Goal: Task Accomplishment & Management: Manage account settings

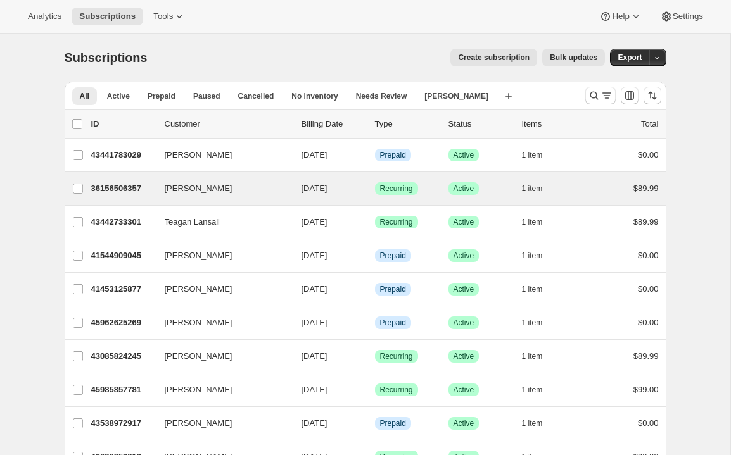
click at [120, 198] on div "Kristy Suik 36156506357 Kristy Suik 10/10/2025 Success Recurring Success Active…" at bounding box center [366, 188] width 602 height 33
click at [122, 187] on p "36156506357" at bounding box center [122, 188] width 63 height 13
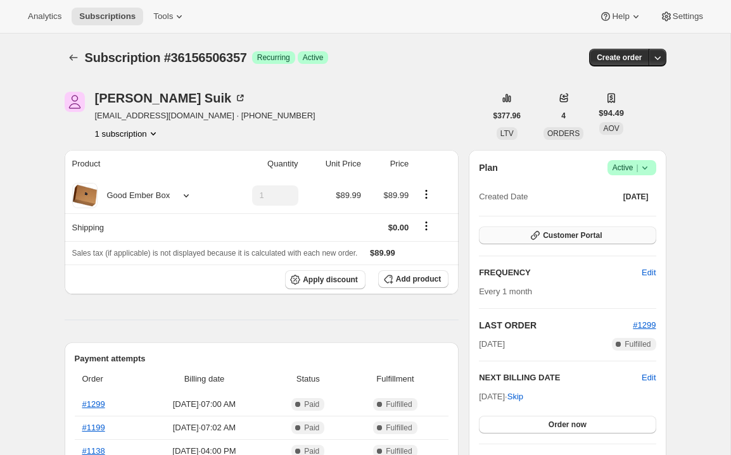
click at [589, 236] on span "Customer Portal" at bounding box center [572, 235] width 59 height 10
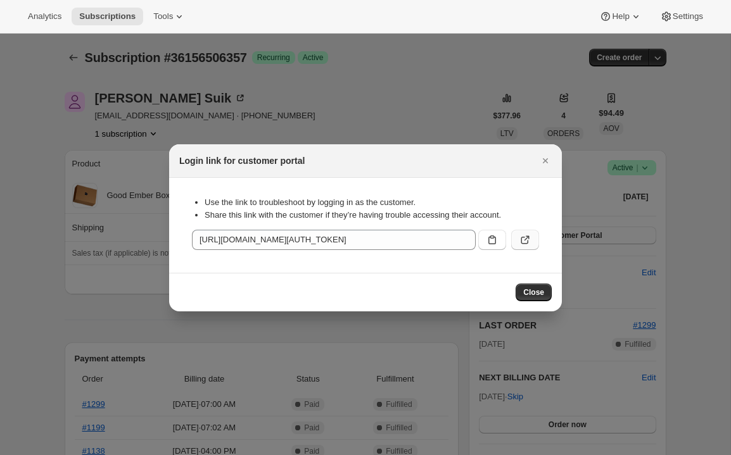
click at [522, 236] on icon ":rc0:" at bounding box center [525, 240] width 13 height 13
click at [485, 234] on button ":rc0:" at bounding box center [492, 240] width 28 height 20
click at [545, 154] on icon "Close" at bounding box center [545, 160] width 13 height 13
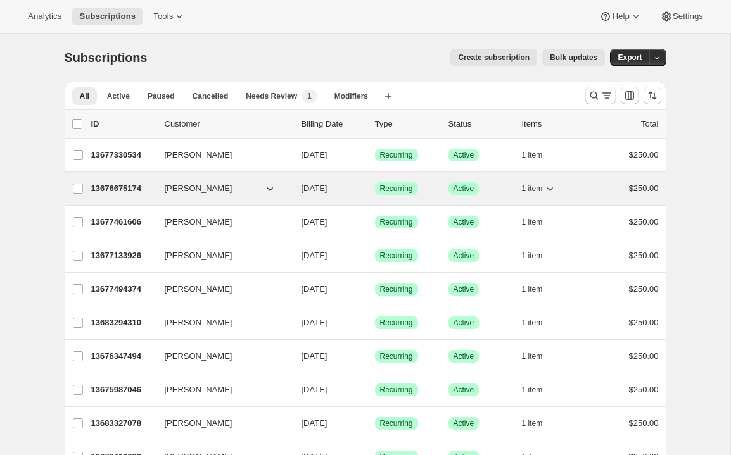
click at [127, 185] on p "13676675174" at bounding box center [122, 188] width 63 height 13
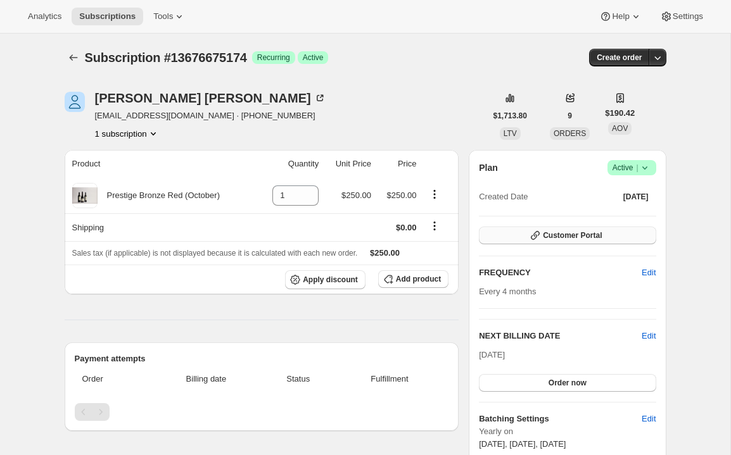
click at [634, 240] on button "Customer Portal" at bounding box center [567, 236] width 177 height 18
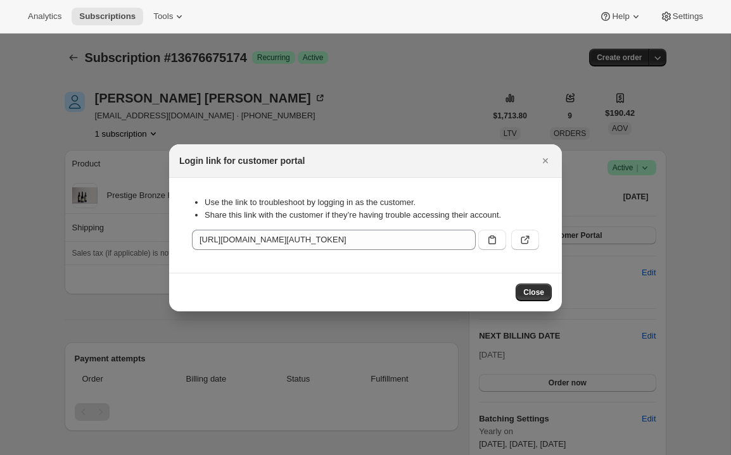
click at [535, 236] on button ":rbu:" at bounding box center [525, 240] width 28 height 20
click at [546, 157] on icon "Close" at bounding box center [545, 160] width 13 height 13
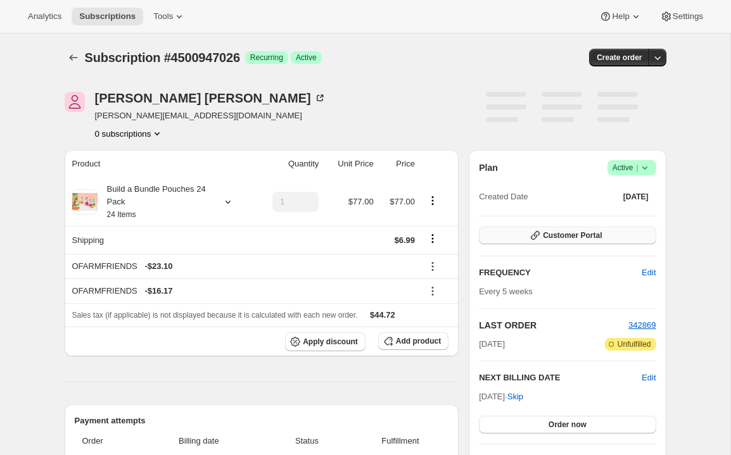
click at [505, 233] on button "Customer Portal" at bounding box center [567, 236] width 177 height 18
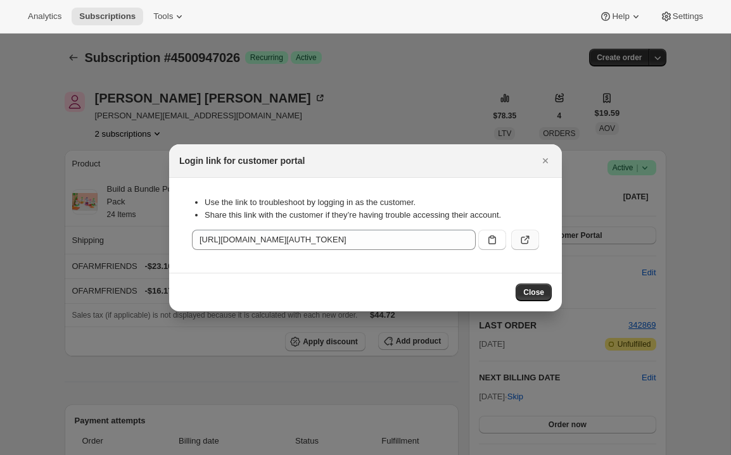
click at [531, 239] on icon ":r1m:" at bounding box center [525, 240] width 13 height 13
click at [543, 160] on icon "Close" at bounding box center [545, 160] width 13 height 13
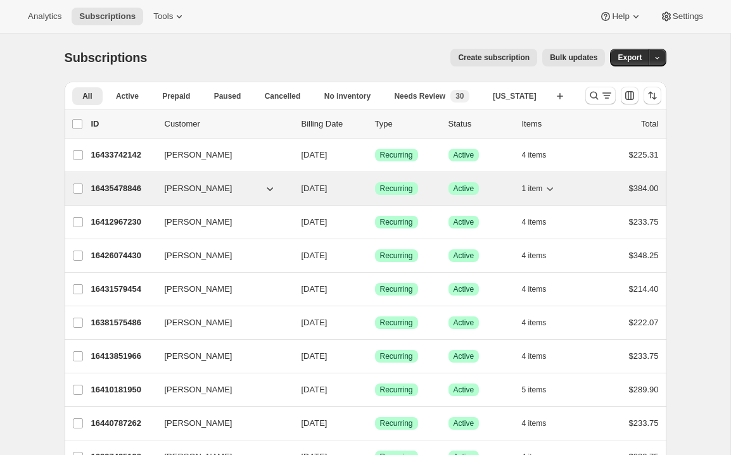
click at [117, 191] on p "16435478846" at bounding box center [122, 188] width 63 height 13
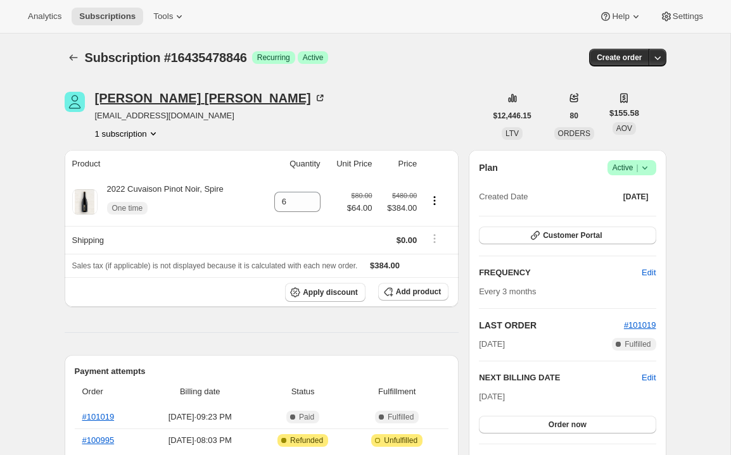
click at [145, 99] on div "Chuck Stornetta" at bounding box center [210, 98] width 231 height 13
